Goal: Transaction & Acquisition: Download file/media

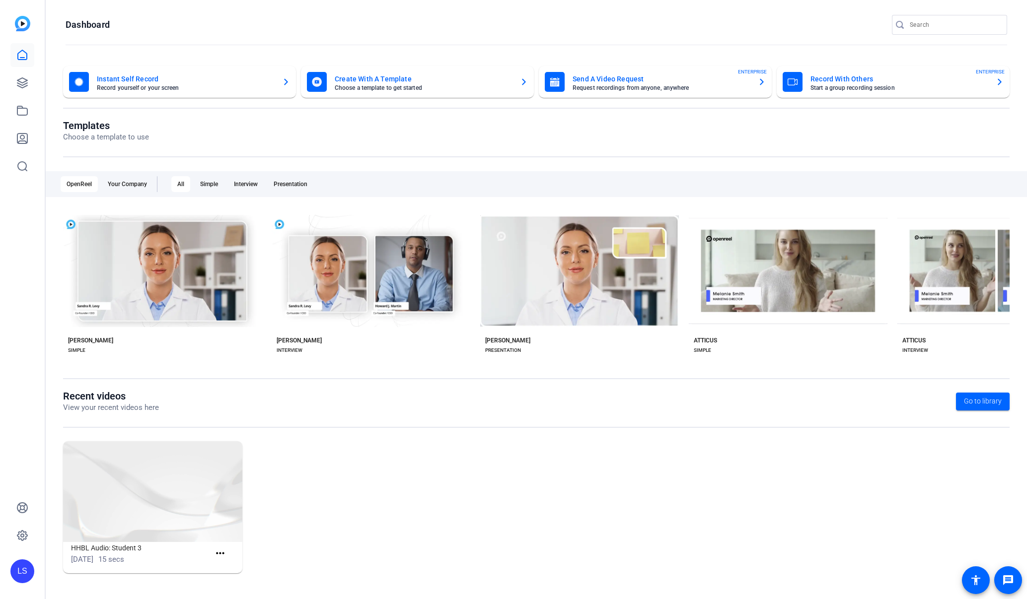
click at [923, 26] on input "Search" at bounding box center [954, 25] width 89 height 12
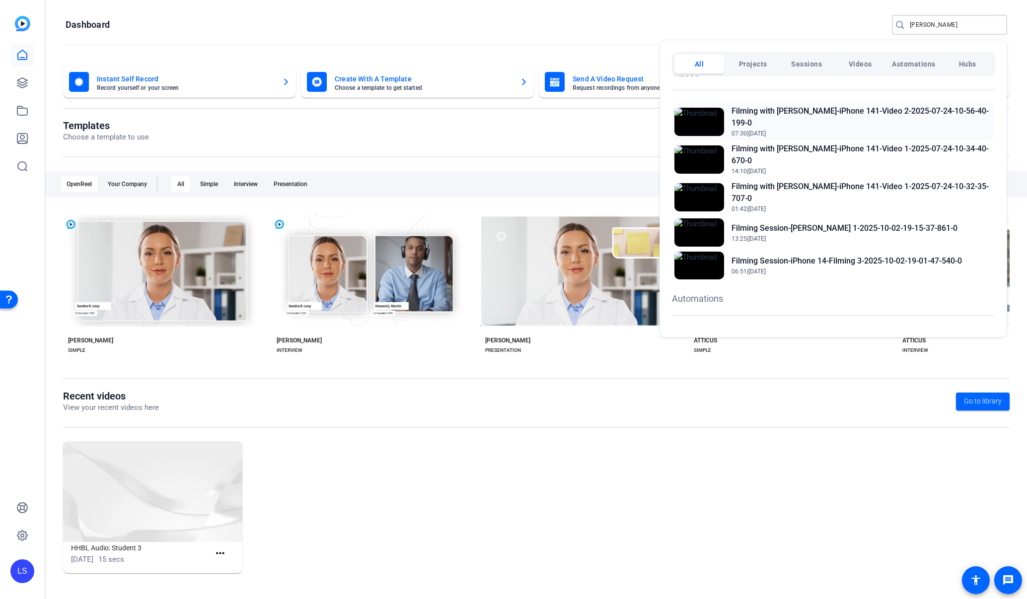
scroll to position [203, 0]
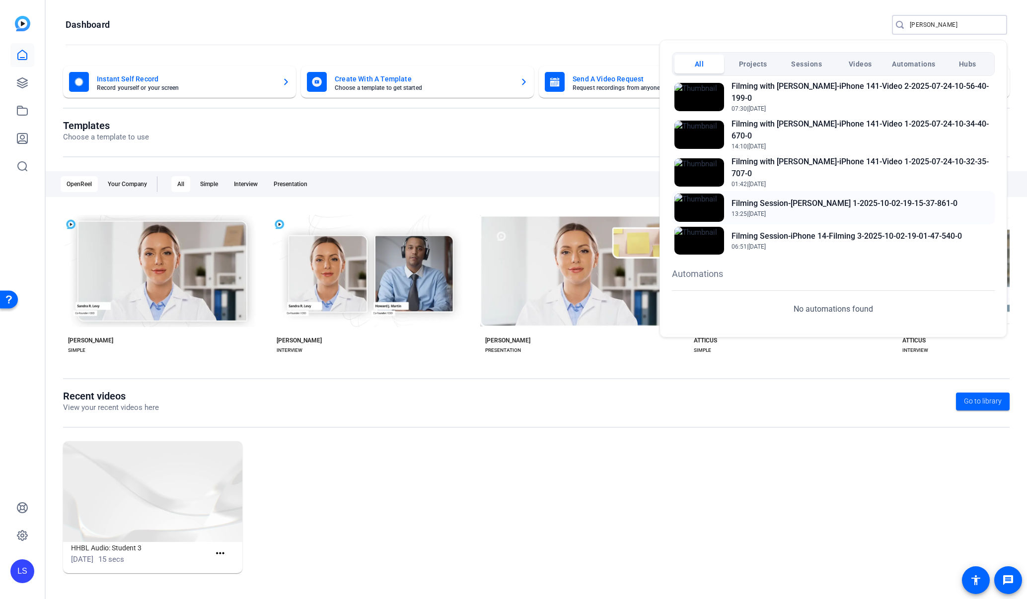
type input "coleman"
click at [825, 205] on h2 "Filming Session-[PERSON_NAME] 1-2025-10-02-19-15-37-861-0" at bounding box center [845, 204] width 226 height 12
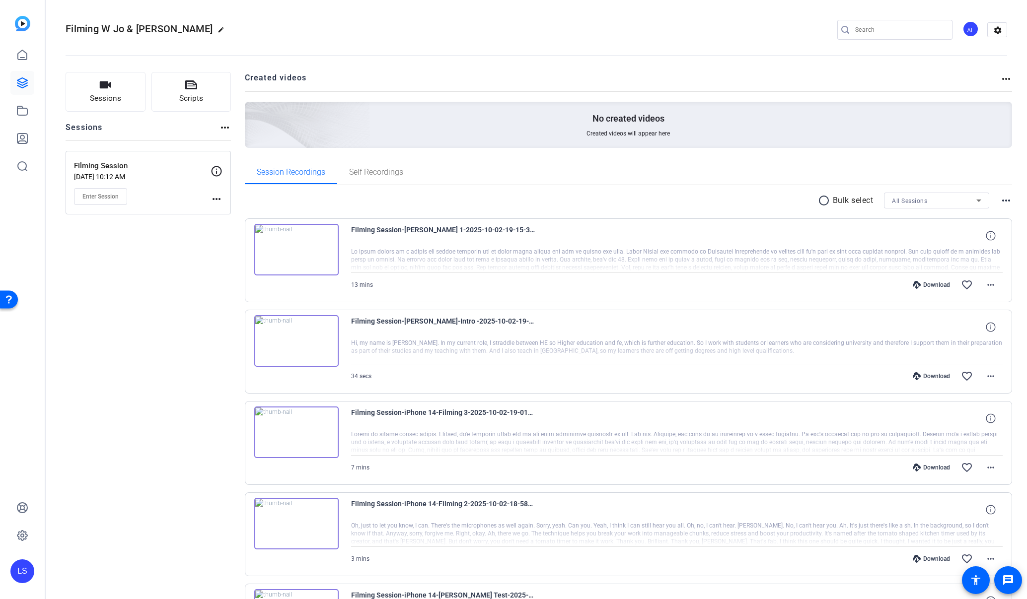
click at [819, 200] on mat-icon "radio_button_unchecked" at bounding box center [825, 201] width 15 height 12
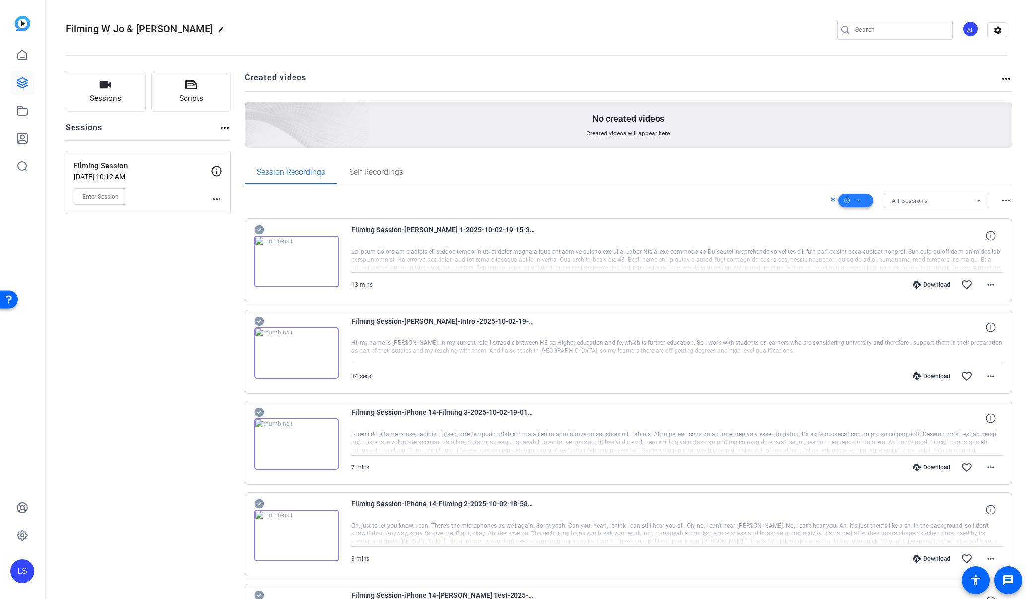
click at [863, 200] on span at bounding box center [855, 201] width 35 height 24
click at [865, 215] on span "Select All" at bounding box center [872, 217] width 53 height 12
click at [872, 254] on span "Download MP4" at bounding box center [872, 254] width 53 height 12
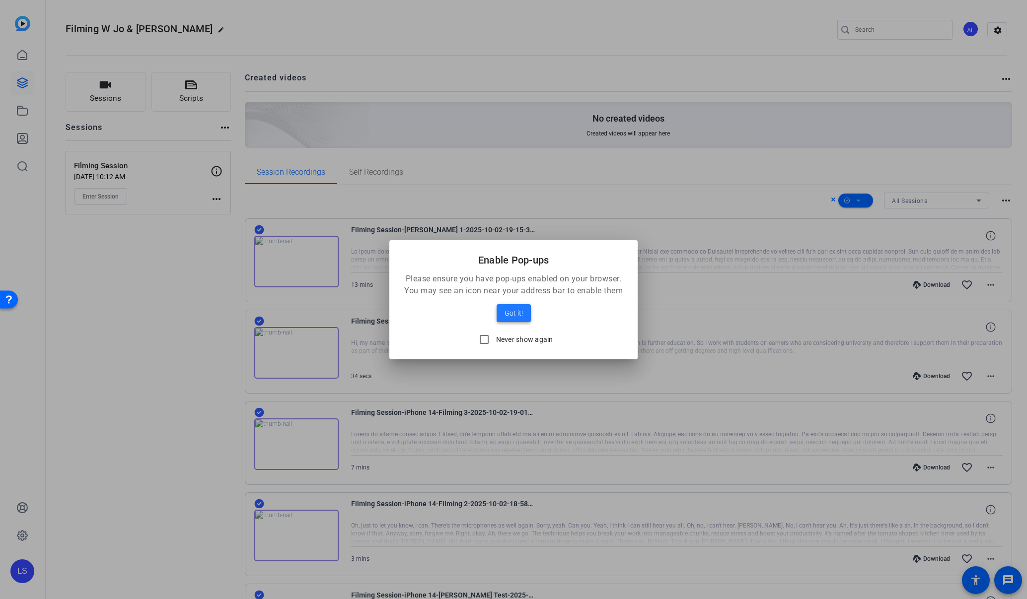
click at [521, 313] on span "Got it!" at bounding box center [514, 313] width 18 height 12
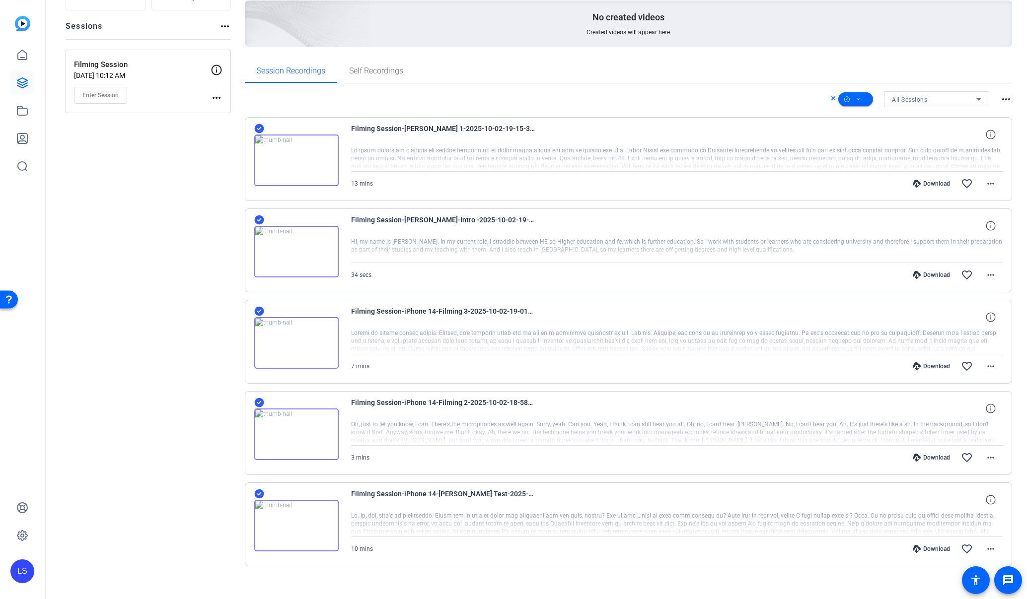
scroll to position [113, 0]
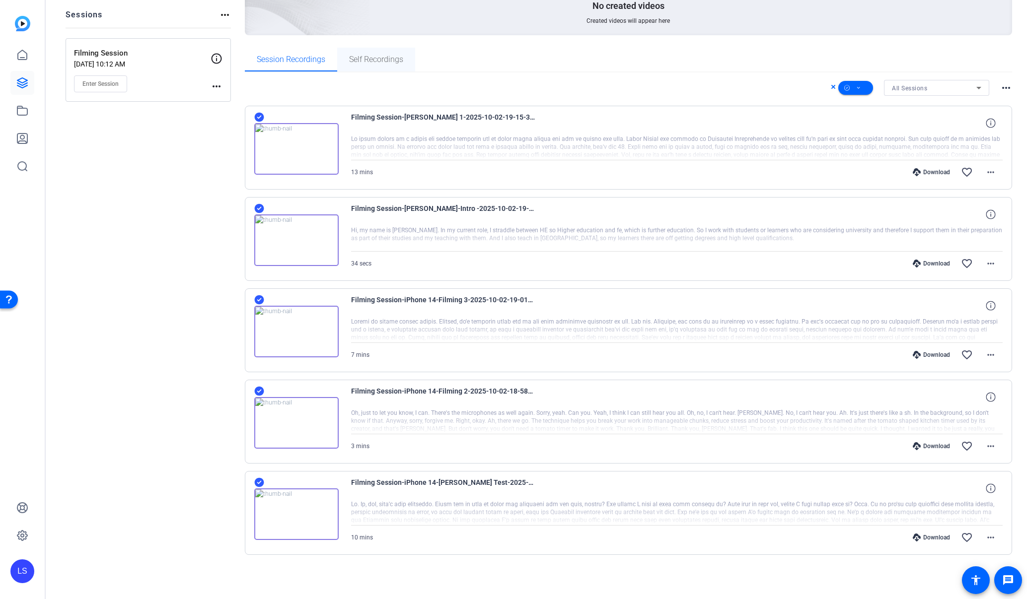
drag, startPoint x: 446, startPoint y: 89, endPoint x: 388, endPoint y: 54, distance: 67.8
click at [393, 57] on mat-tab-group "Session Recordings Self Recordings All Sessions more_horiz Filming Session-[PER…" at bounding box center [629, 317] width 768 height 539
click at [150, 226] on div "Sessions Scripts Sessions more_horiz Filming Session [DATE] 10:12 AM Enter Sess…" at bounding box center [148, 273] width 165 height 628
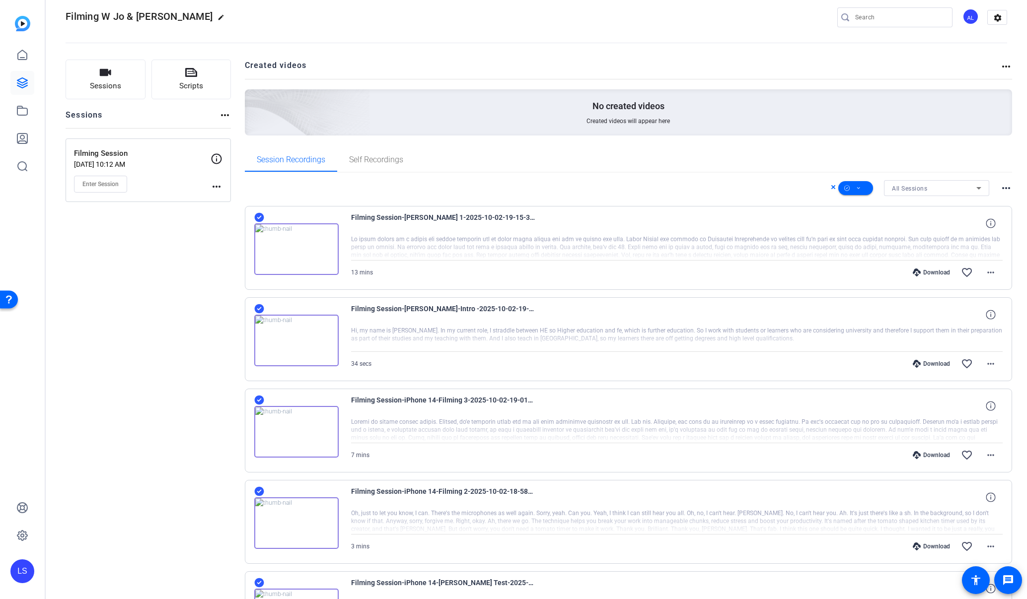
scroll to position [0, 0]
